Goal: Task Accomplishment & Management: Complete application form

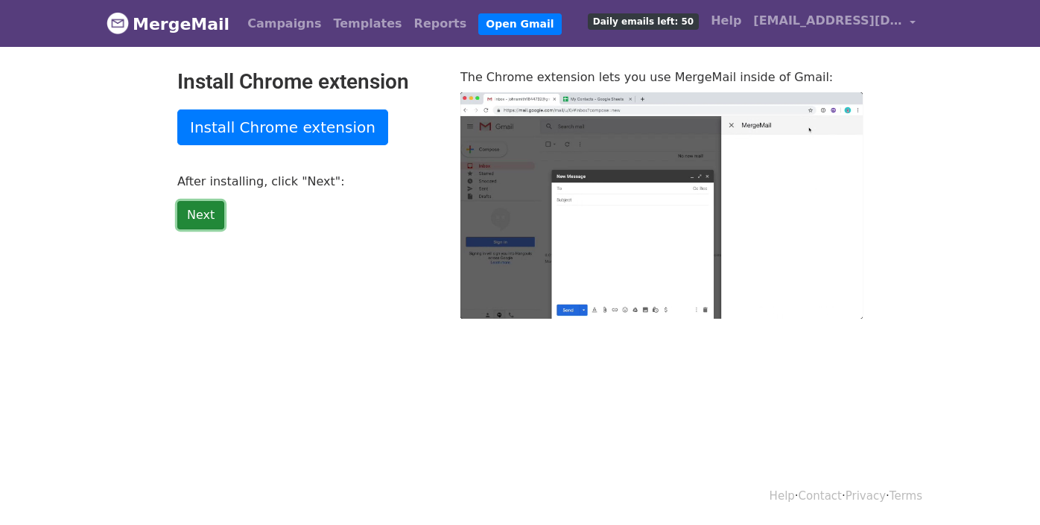
click at [197, 209] on link "Next" at bounding box center [200, 215] width 47 height 28
type input "16.66"
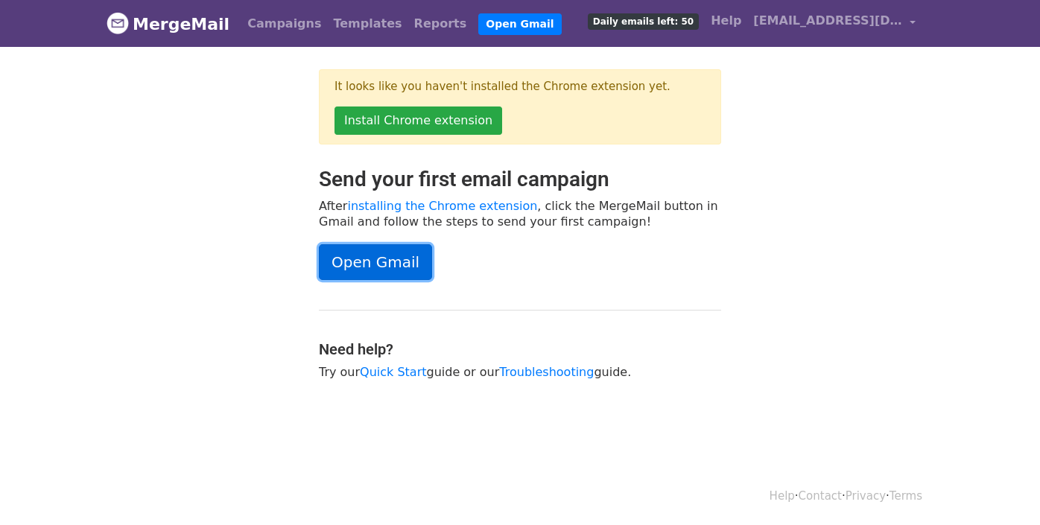
click at [384, 255] on link "Open Gmail" at bounding box center [375, 262] width 113 height 36
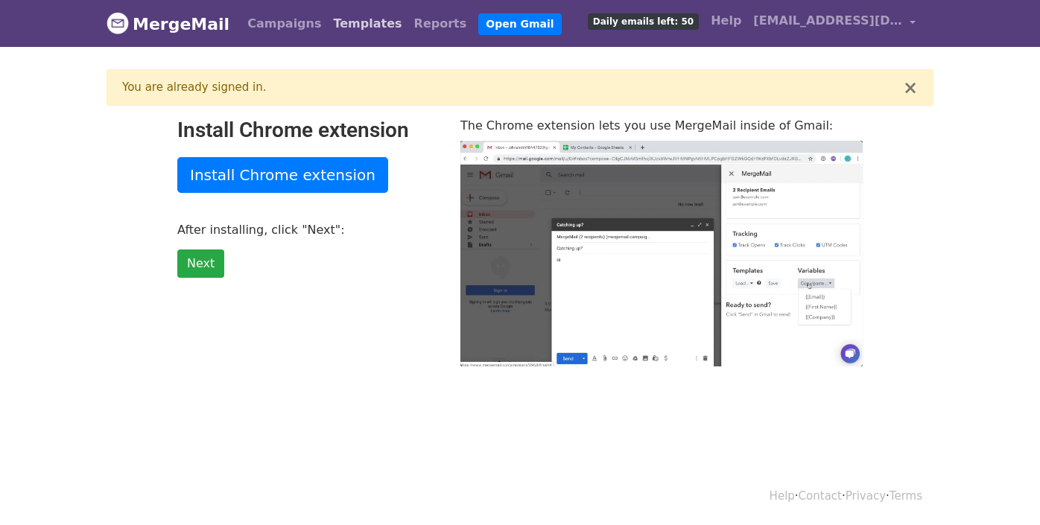
click at [348, 17] on link "Templates" at bounding box center [367, 24] width 80 height 30
type input "45.69"
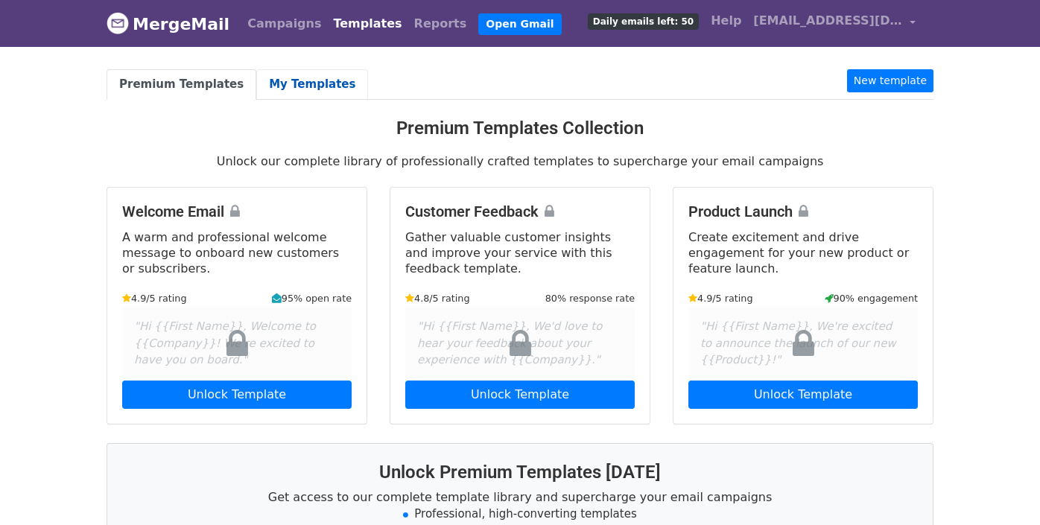
click at [296, 79] on link "My Templates" at bounding box center [312, 84] width 112 height 31
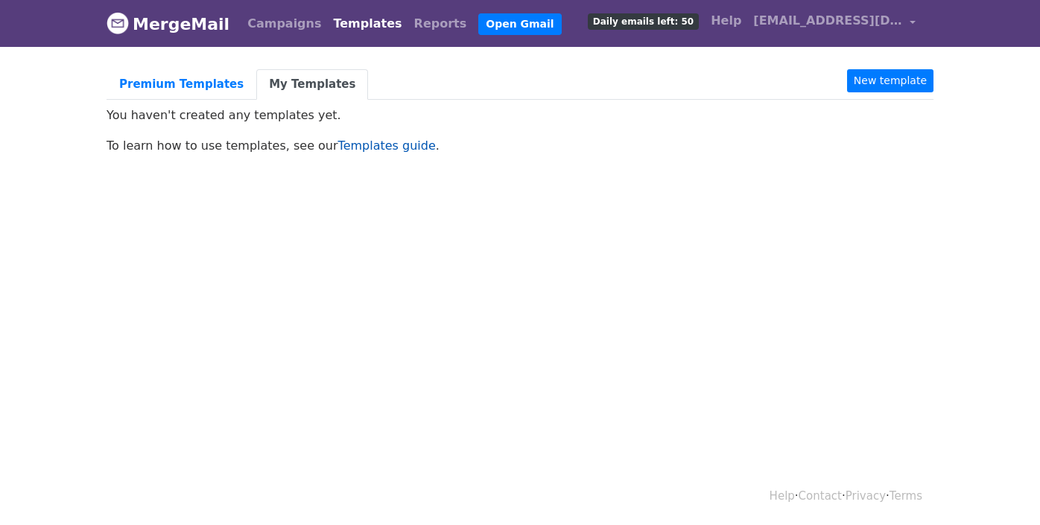
click at [357, 148] on link "Templates guide" at bounding box center [387, 146] width 98 height 14
click at [883, 79] on link "New template" at bounding box center [890, 80] width 86 height 23
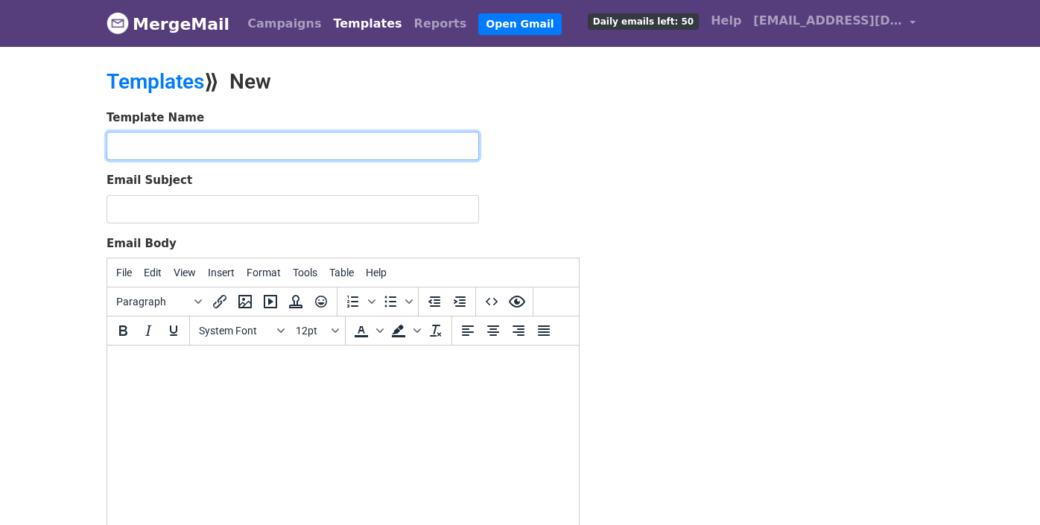
click at [188, 147] on input "text" at bounding box center [293, 146] width 372 height 28
type input "GNSS Processing and CORS Network Use"
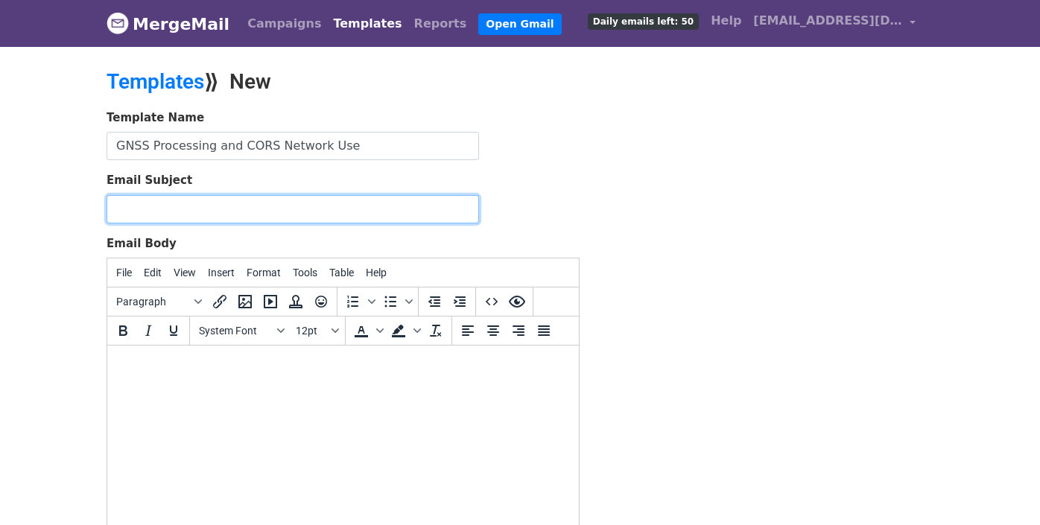
click at [177, 203] on input "Email Subject" at bounding box center [293, 209] width 372 height 28
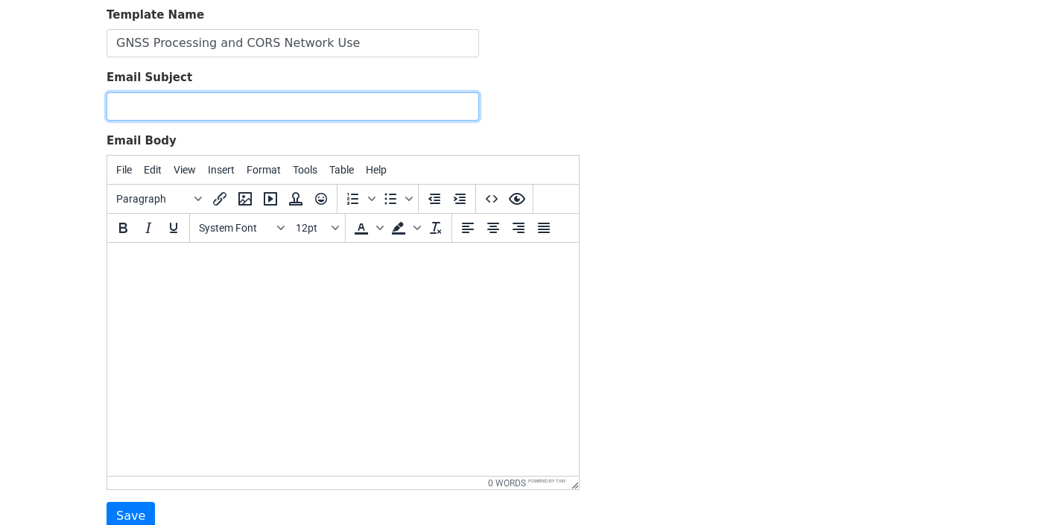
scroll to position [77, 0]
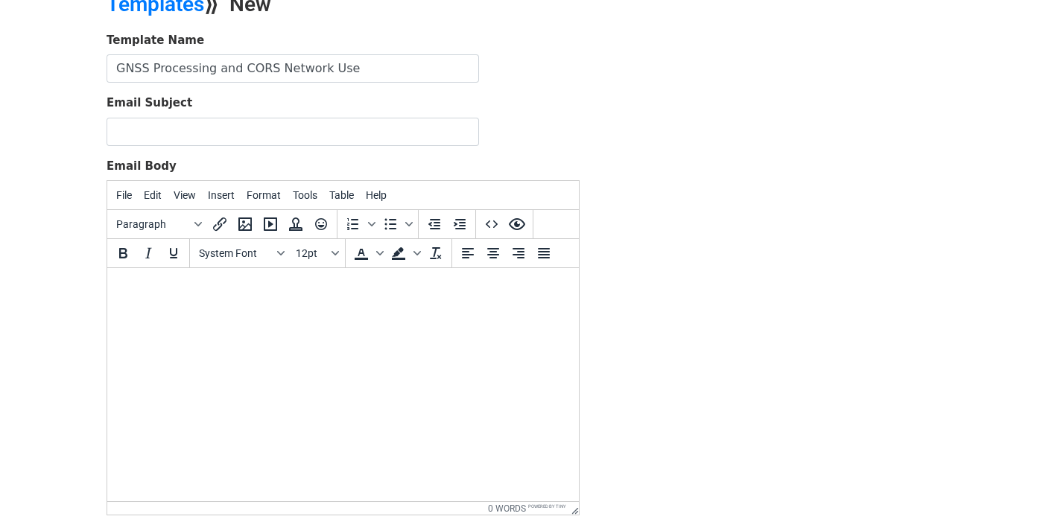
click at [221, 288] on body at bounding box center [343, 288] width 448 height 16
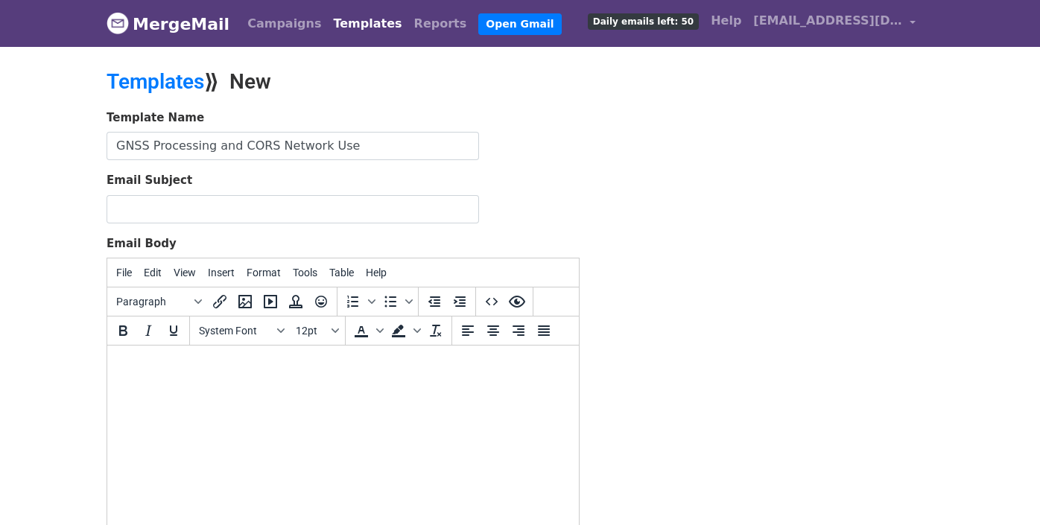
click at [154, 363] on body at bounding box center [343, 365] width 448 height 16
click at [219, 273] on span "Insert" at bounding box center [221, 273] width 27 height 12
click at [147, 365] on body at bounding box center [343, 365] width 448 height 16
paste body
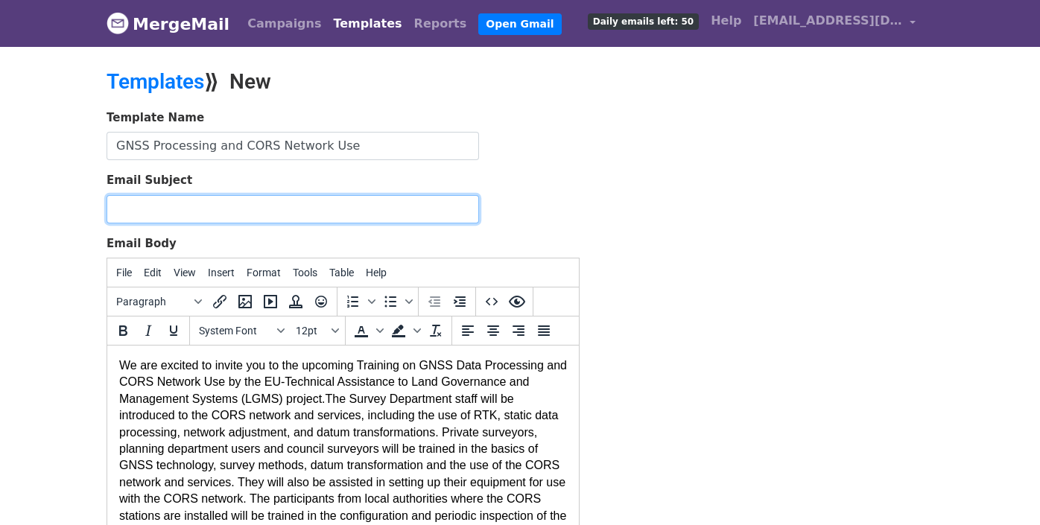
click at [134, 206] on input "Email Subject" at bounding box center [293, 209] width 372 height 28
drag, startPoint x: 207, startPoint y: 208, endPoint x: 212, endPoint y: 223, distance: 15.6
click at [189, 210] on input "Training in GNDD Data Processing and CORS Network Use" at bounding box center [293, 209] width 372 height 28
click at [430, 206] on input "Training in GNSS Data Processing and CORS Network Use" at bounding box center [293, 209] width 372 height 28
drag, startPoint x: 433, startPoint y: 207, endPoint x: 88, endPoint y: 219, distance: 345.8
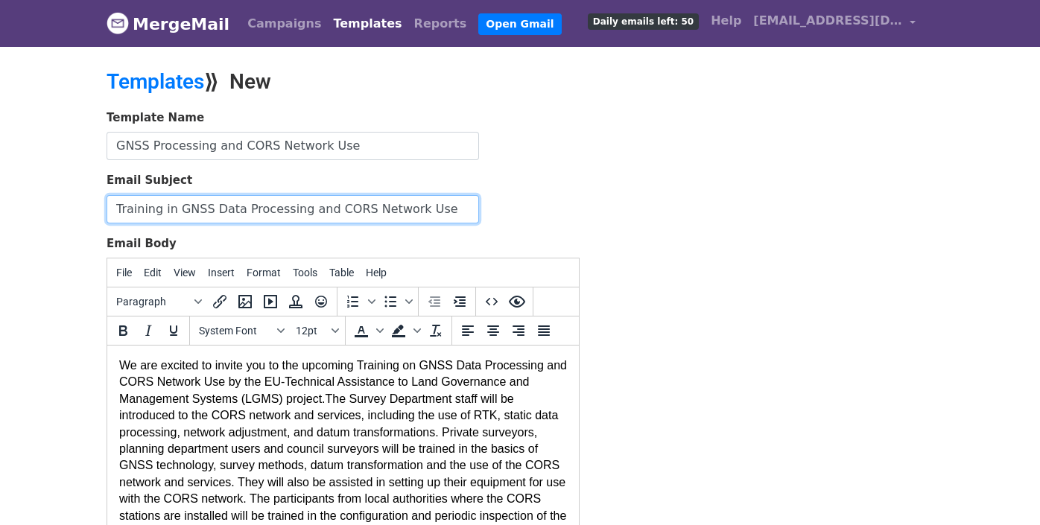
click at [88, 219] on body "MergeMail Campaigns Templates Reports Open Gmail Daily emails left: 50 Help eu.…" at bounding box center [520, 346] width 1040 height 693
click at [164, 210] on input "Training in GNSS Data Processing and CORS Network Use" at bounding box center [293, 209] width 372 height 28
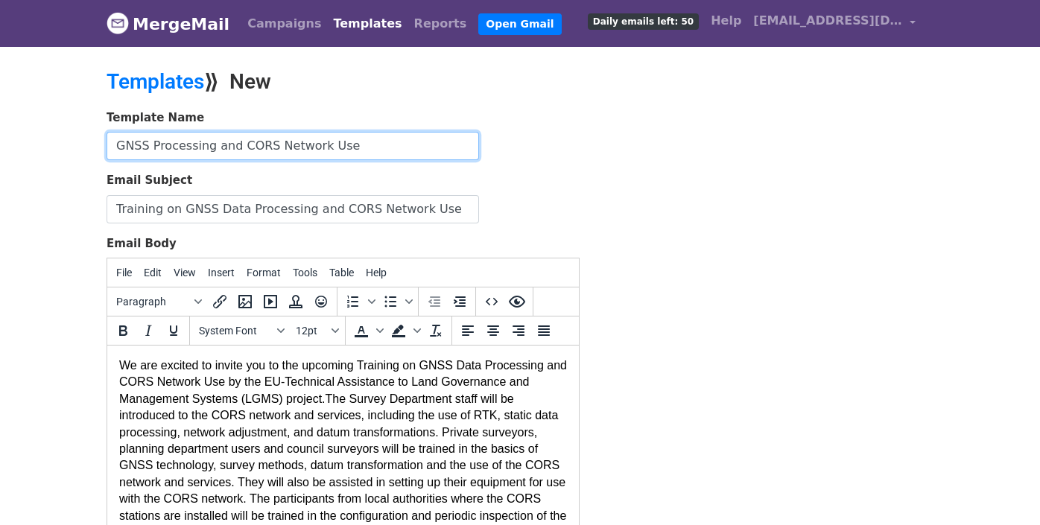
click at [360, 144] on input "GNSS Processing and CORS Network Use" at bounding box center [293, 146] width 372 height 28
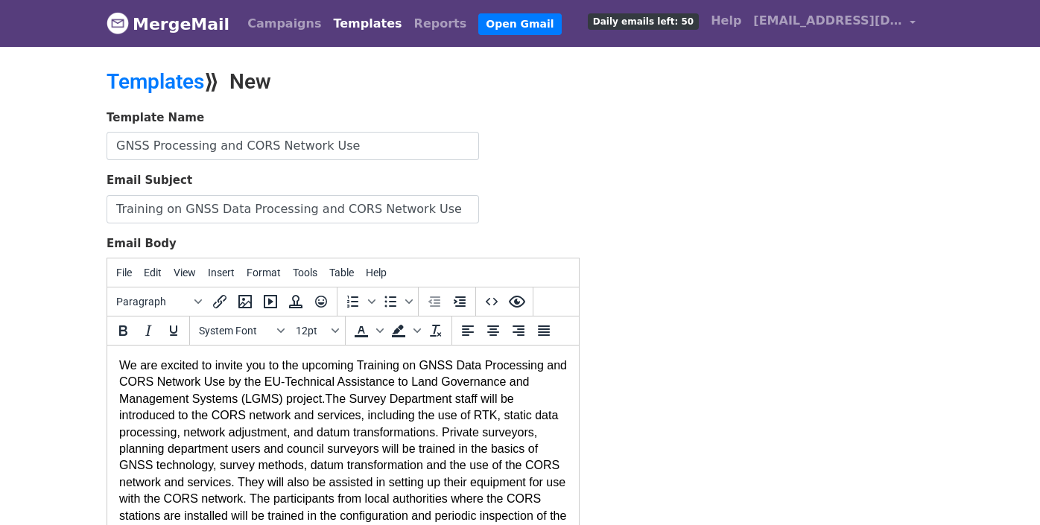
click at [200, 235] on div "Email Body File Edit View Insert Format Tools Table Help Paragraph To open the …" at bounding box center [343, 414] width 473 height 358
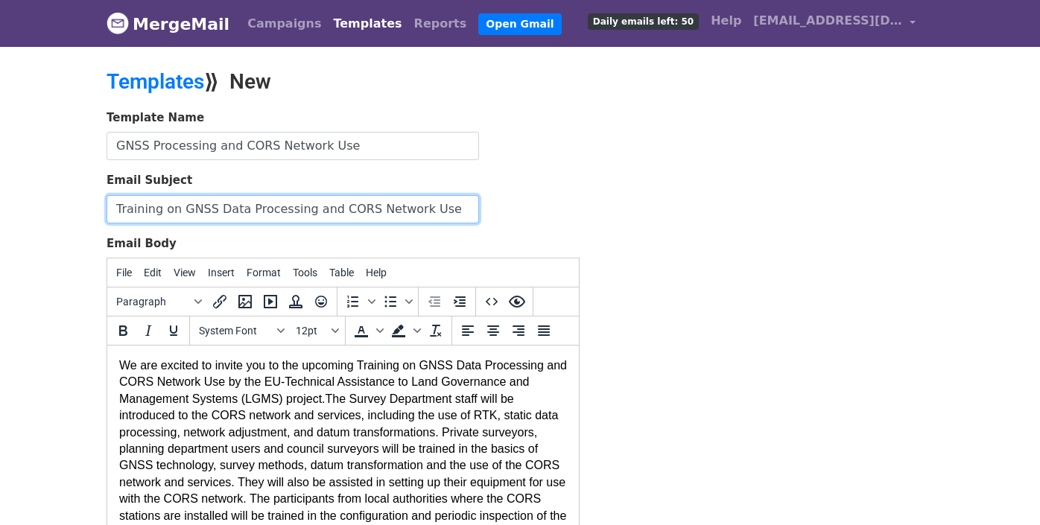
click at [443, 209] on input "Training on GNSS Data Processing and CORS Network Use" at bounding box center [293, 209] width 372 height 28
drag, startPoint x: 475, startPoint y: 208, endPoint x: 42, endPoint y: 202, distance: 432.7
click at [42, 202] on body "MergeMail Campaigns Templates Reports Open Gmail Daily emails left: 50 Help eu.…" at bounding box center [520, 346] width 1040 height 693
type input "Training on GNSS Data Processing and CORS Network Use, 25-27 August, Lusaka"
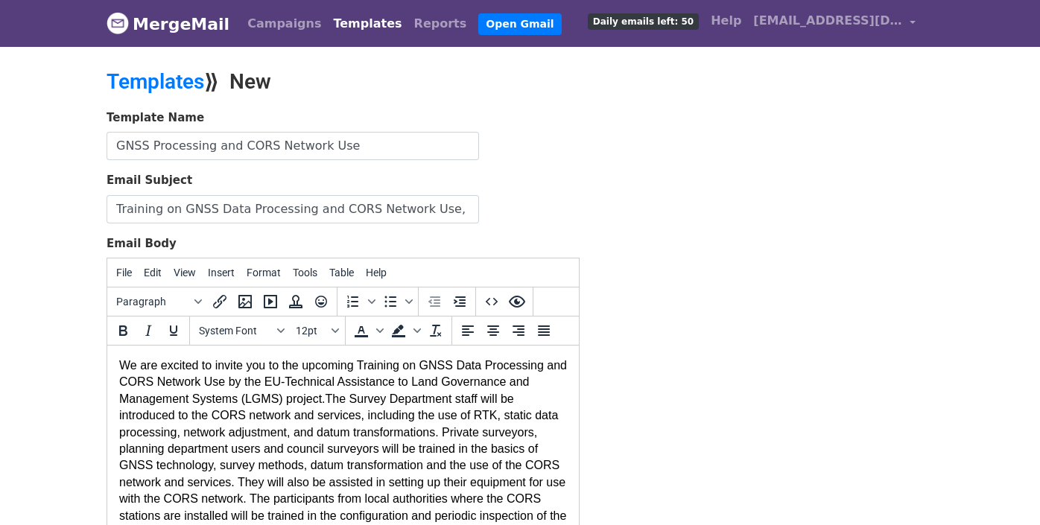
click at [530, 203] on div "Email Subject Training on GNSS Data Processing and CORS Network Use, 25-27 Augu…" at bounding box center [343, 197] width 473 height 51
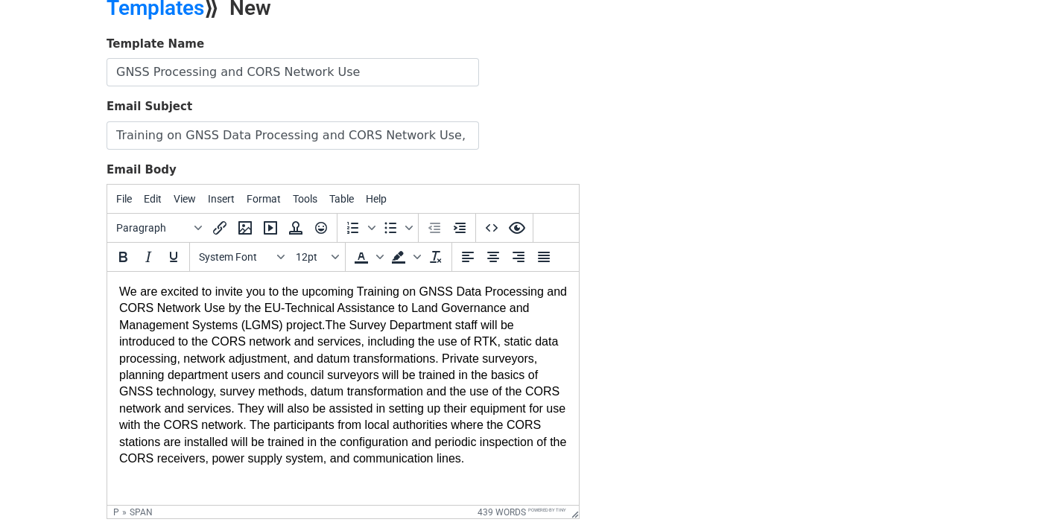
click at [156, 267] on div at bounding box center [148, 257] width 83 height 29
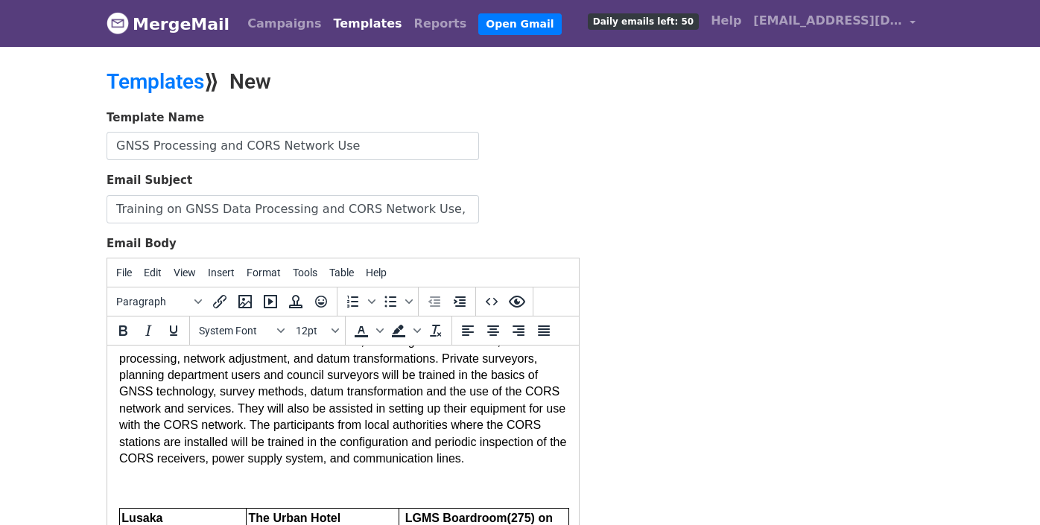
scroll to position [0, 0]
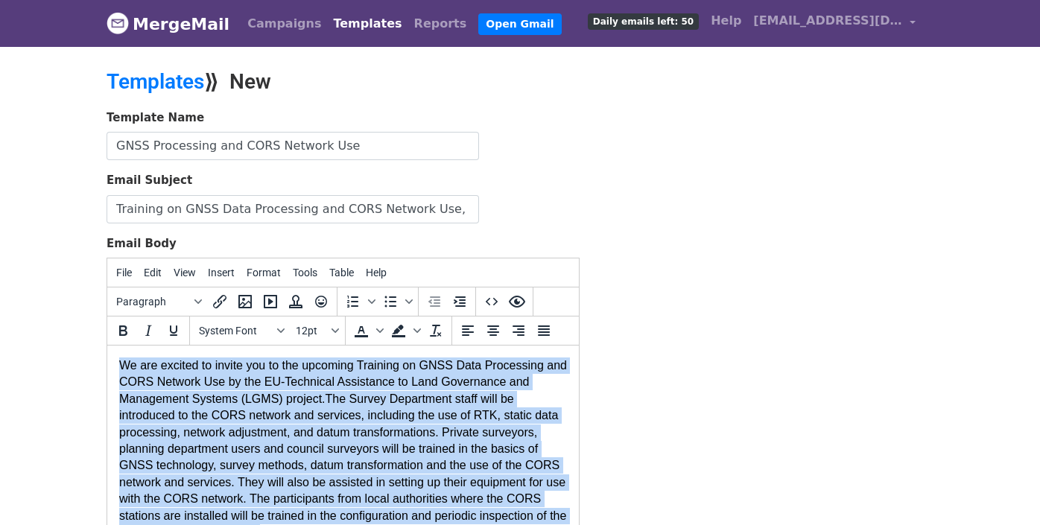
drag, startPoint x: 122, startPoint y: 367, endPoint x: 307, endPoint y: 467, distance: 209.9
click at [272, 524] on p "We are excited to invite you to the upcoming Training on GNSS Data Processing a…" at bounding box center [343, 448] width 448 height 183
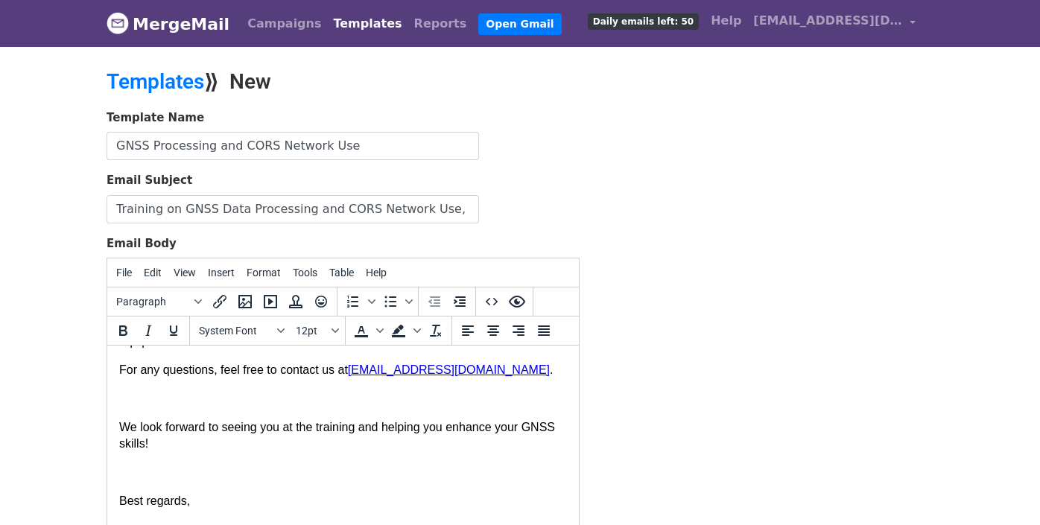
scroll to position [1145, 0]
click at [226, 522] on p "Valentin Kotzev" at bounding box center [343, 530] width 448 height 16
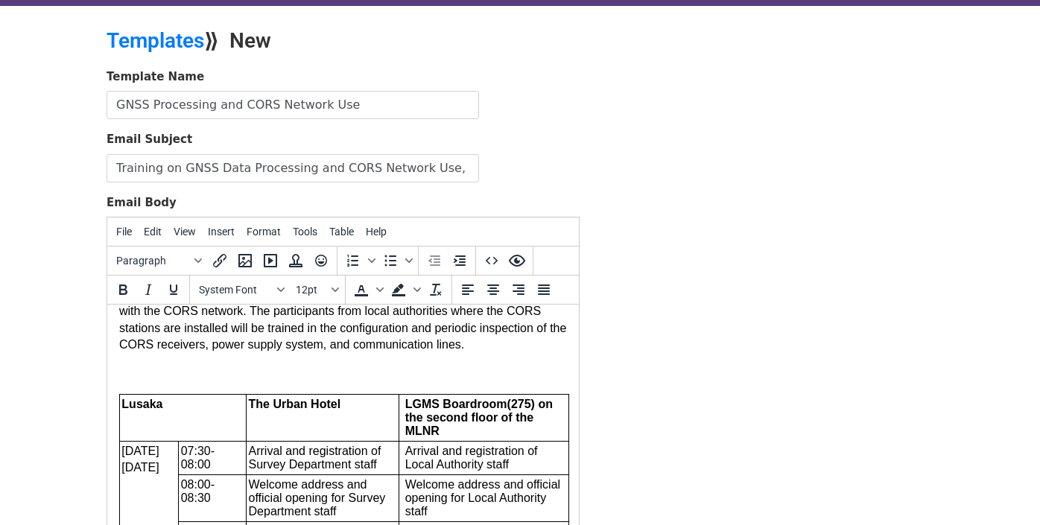
scroll to position [149, 0]
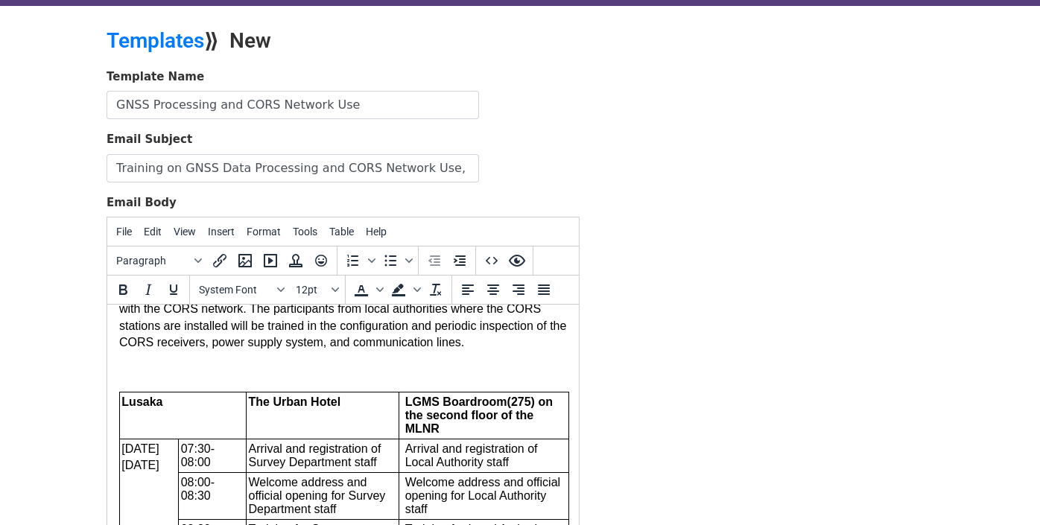
click at [140, 364] on p at bounding box center [343, 371] width 448 height 16
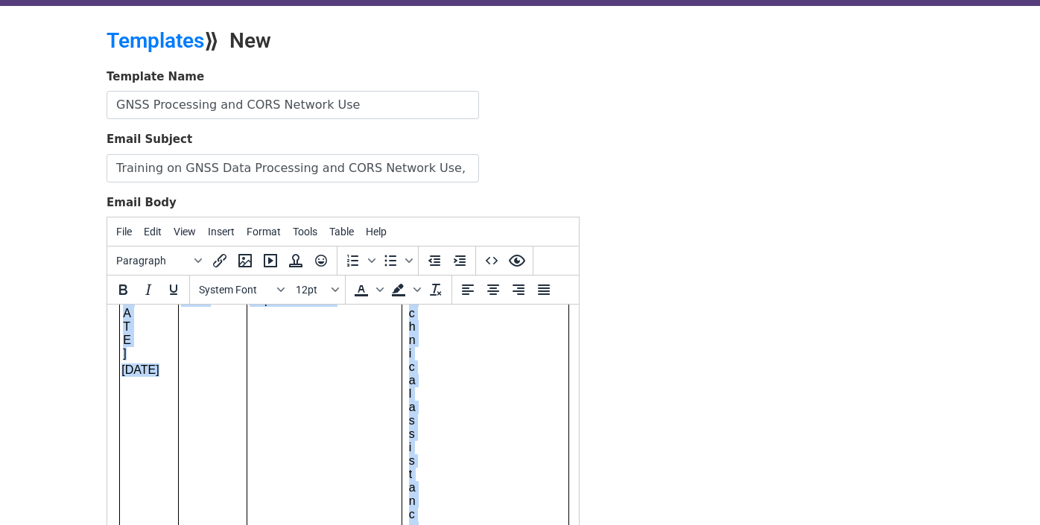
scroll to position [0, 0]
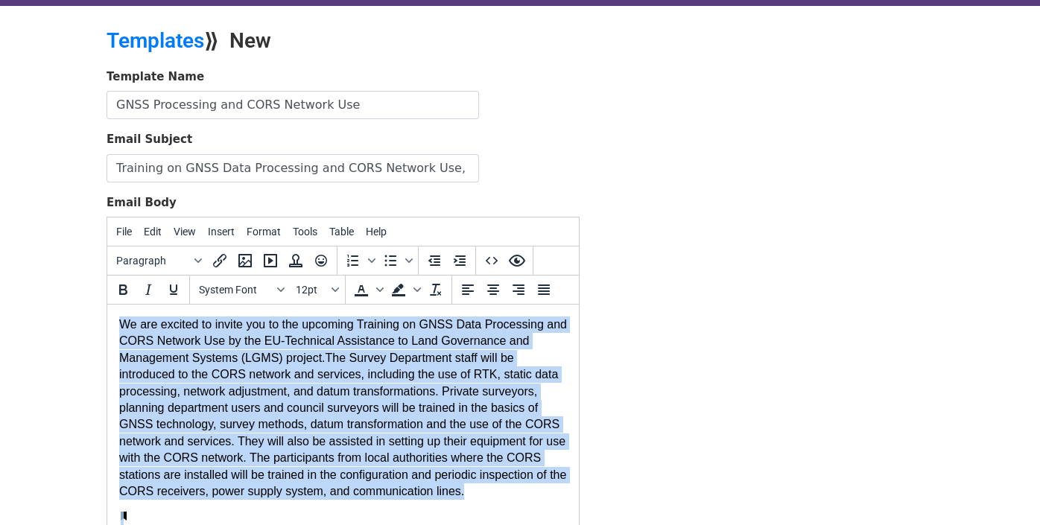
drag, startPoint x: 222, startPoint y: 512, endPoint x: 0, endPoint y: 174, distance: 404.5
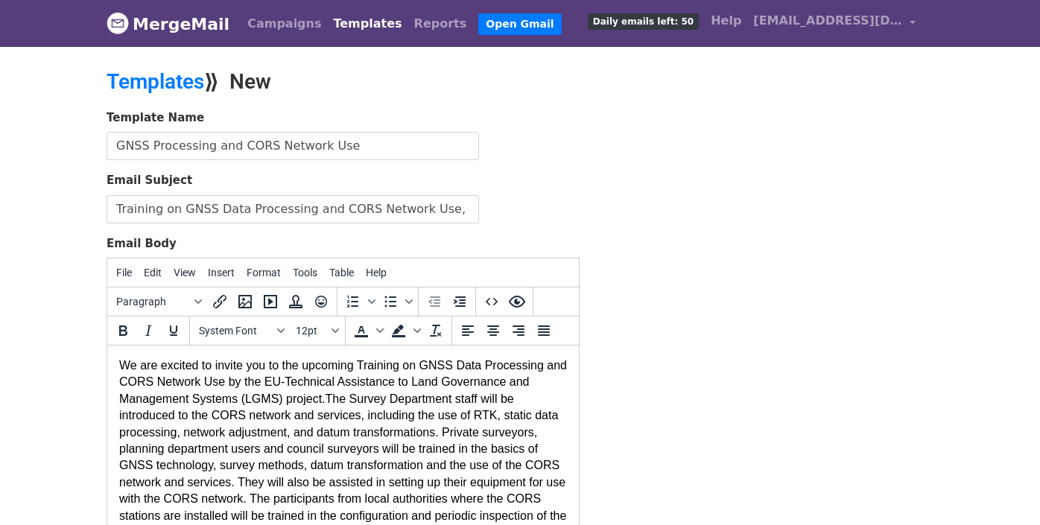
click at [121, 369] on span "We are excited to invite you to the upcoming Training on" at bounding box center [267, 365] width 296 height 13
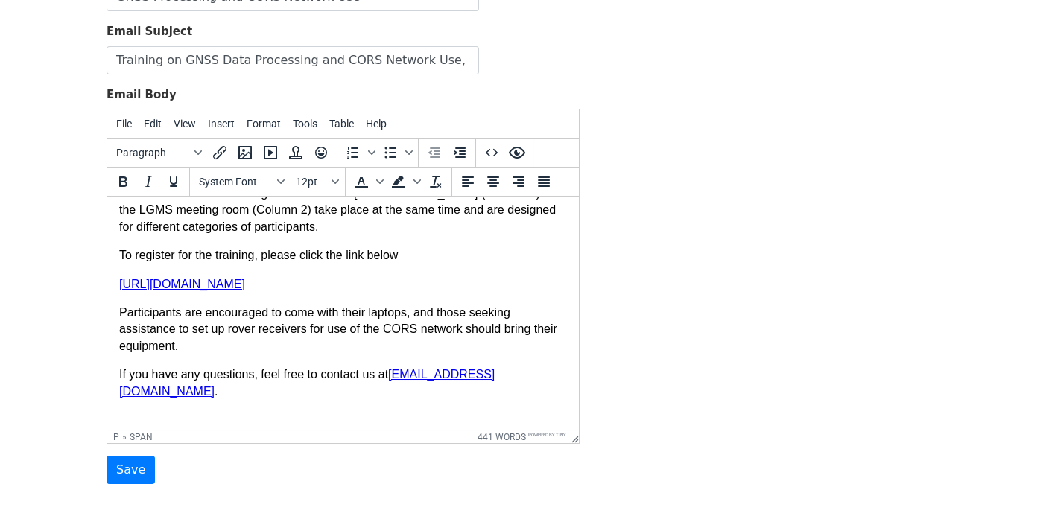
scroll to position [893, 0]
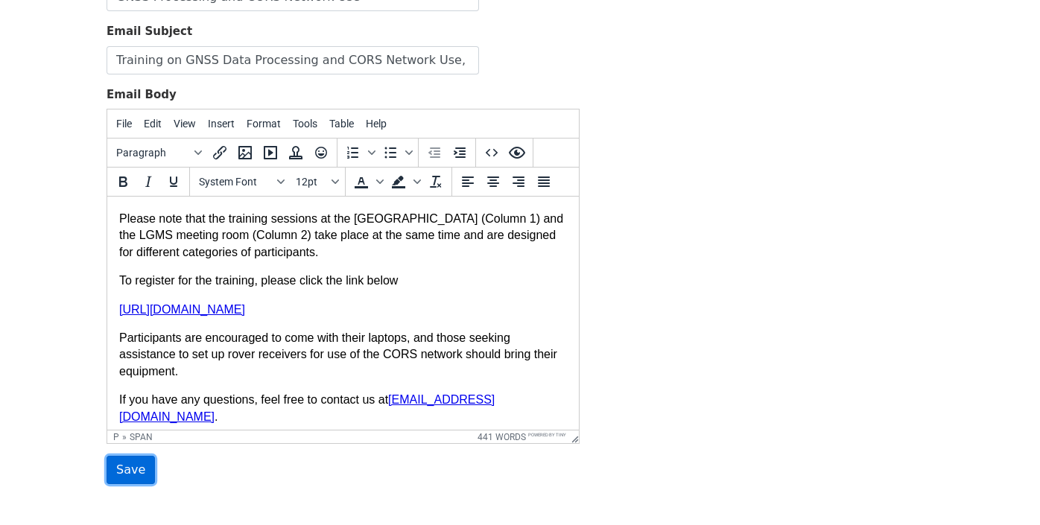
click at [118, 467] on input "Save" at bounding box center [131, 470] width 48 height 28
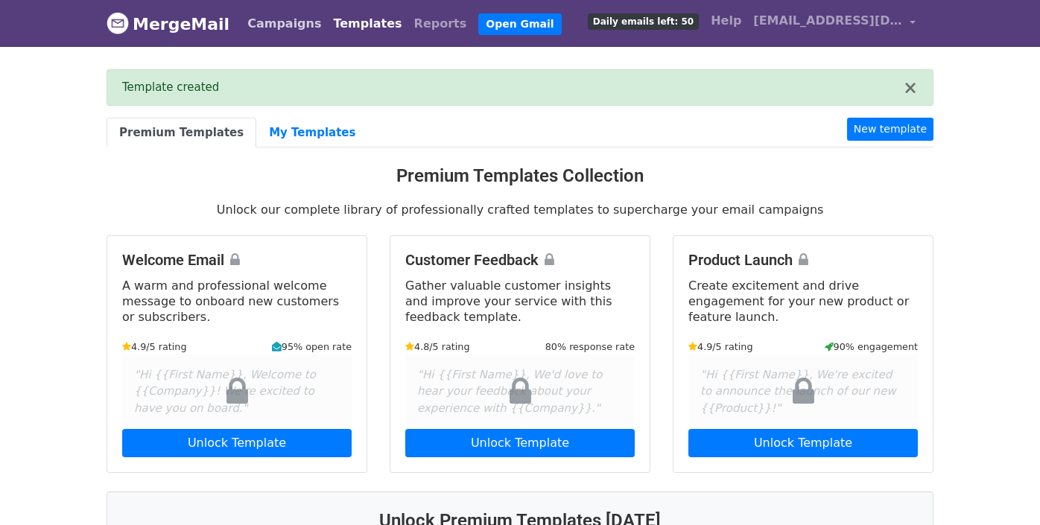
click at [260, 23] on link "Campaigns" at bounding box center [284, 24] width 86 height 30
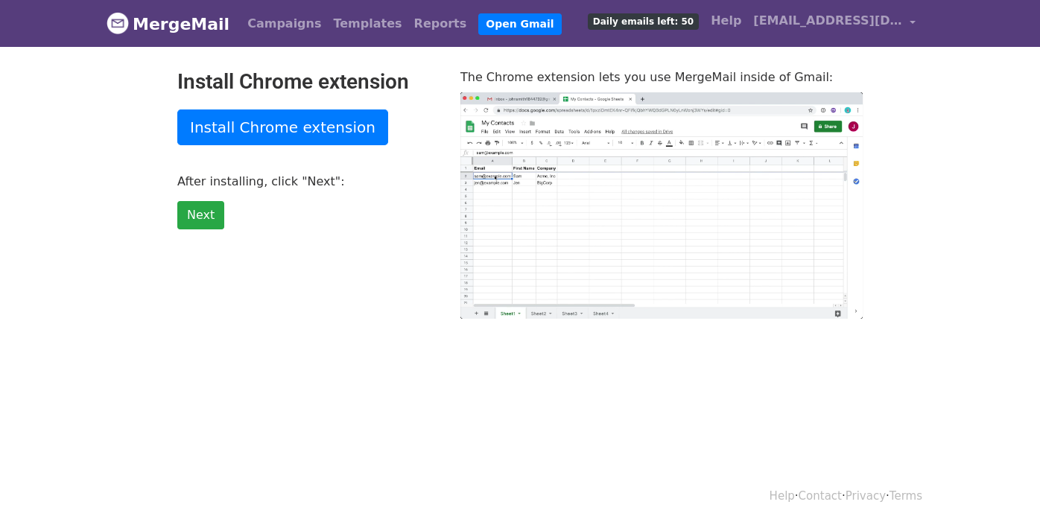
type input "18.4"
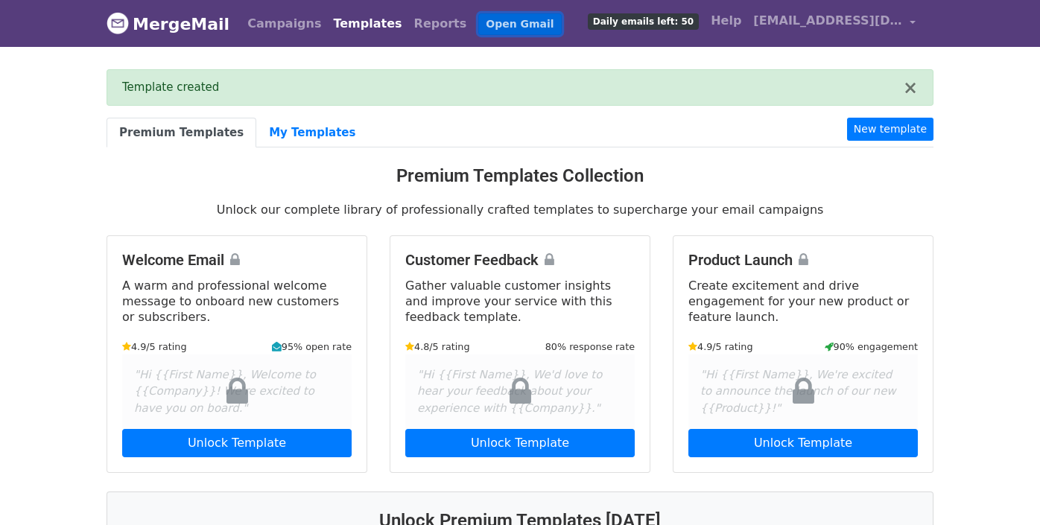
click at [478, 22] on link "Open Gmail" at bounding box center [519, 24] width 83 height 22
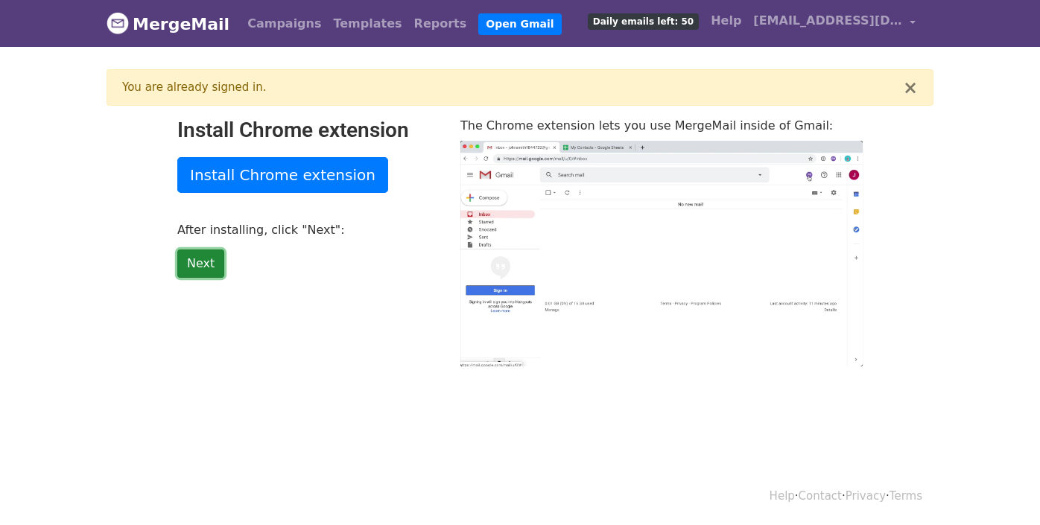
click at [197, 261] on link "Next" at bounding box center [200, 263] width 47 height 28
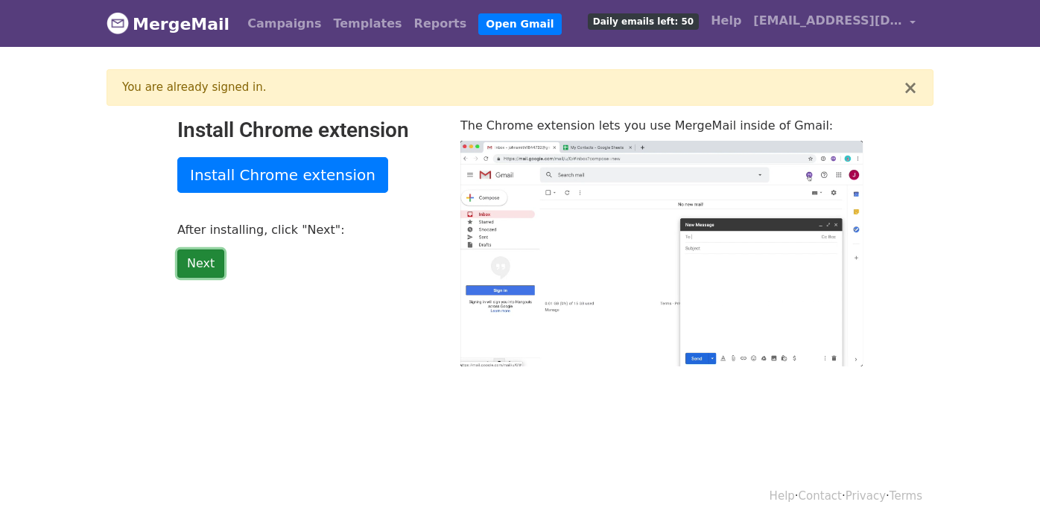
type input "47.5"
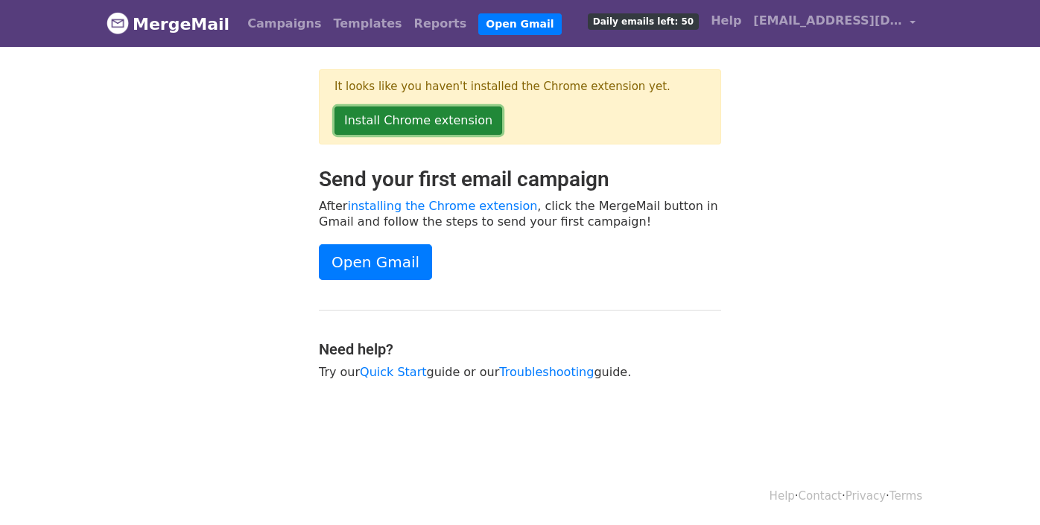
click at [404, 116] on link "Install Chrome extension" at bounding box center [418, 121] width 168 height 28
drag, startPoint x: 0, startPoint y: 0, endPoint x: 791, endPoint y: 202, distance: 816.3
click at [791, 202] on div "Send your first email campaign After installing the Chrome extension , click th…" at bounding box center [519, 281] width 849 height 228
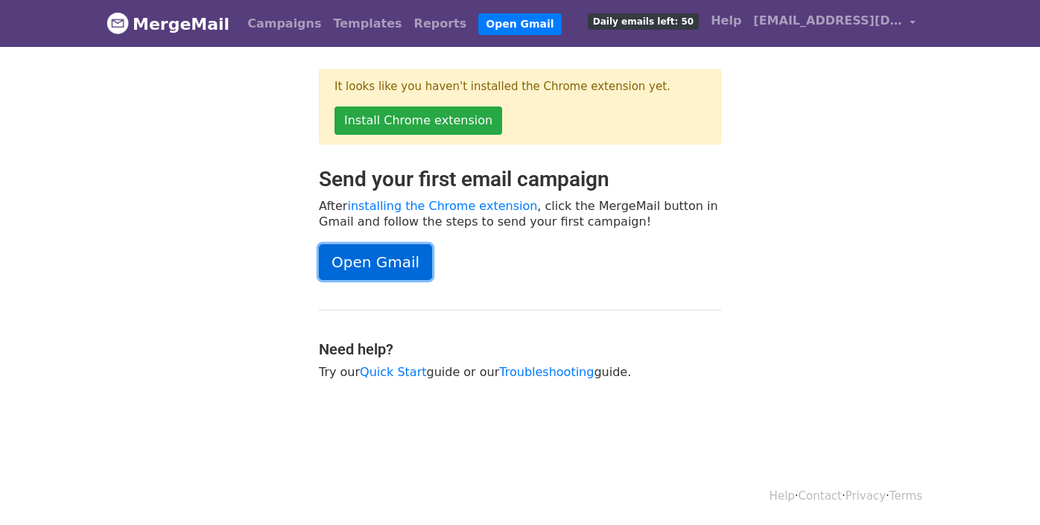
click at [364, 267] on link "Open Gmail" at bounding box center [375, 262] width 113 height 36
